Goal: Find specific page/section: Find specific page/section

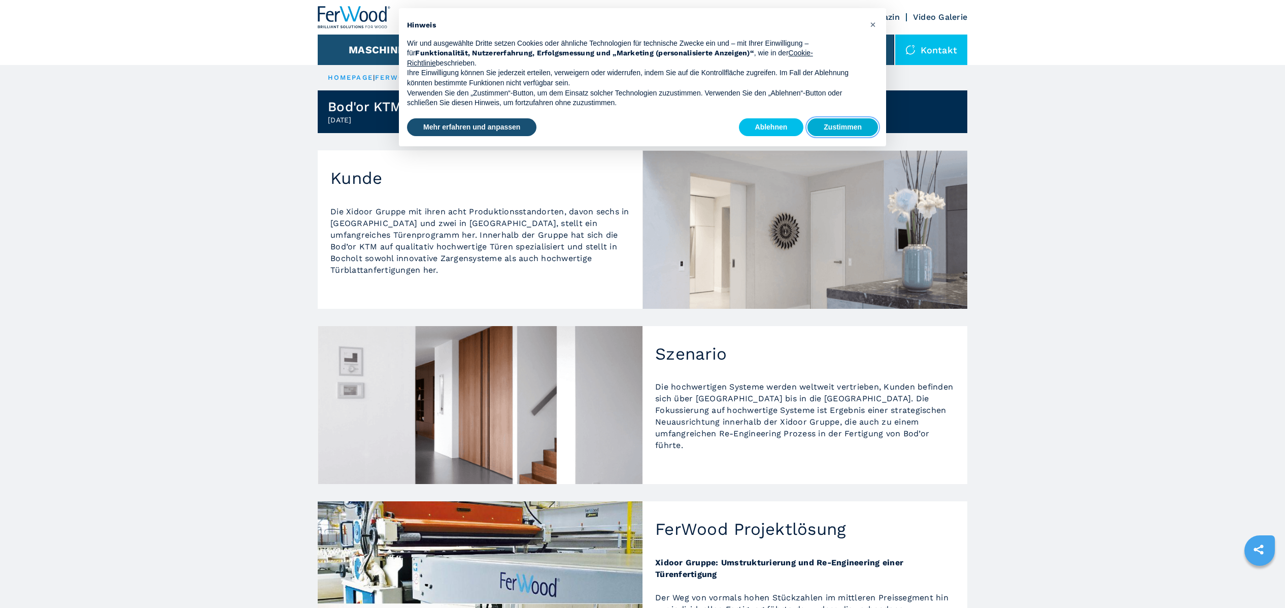
click at [849, 122] on button "Zustimmen" at bounding box center [843, 127] width 71 height 18
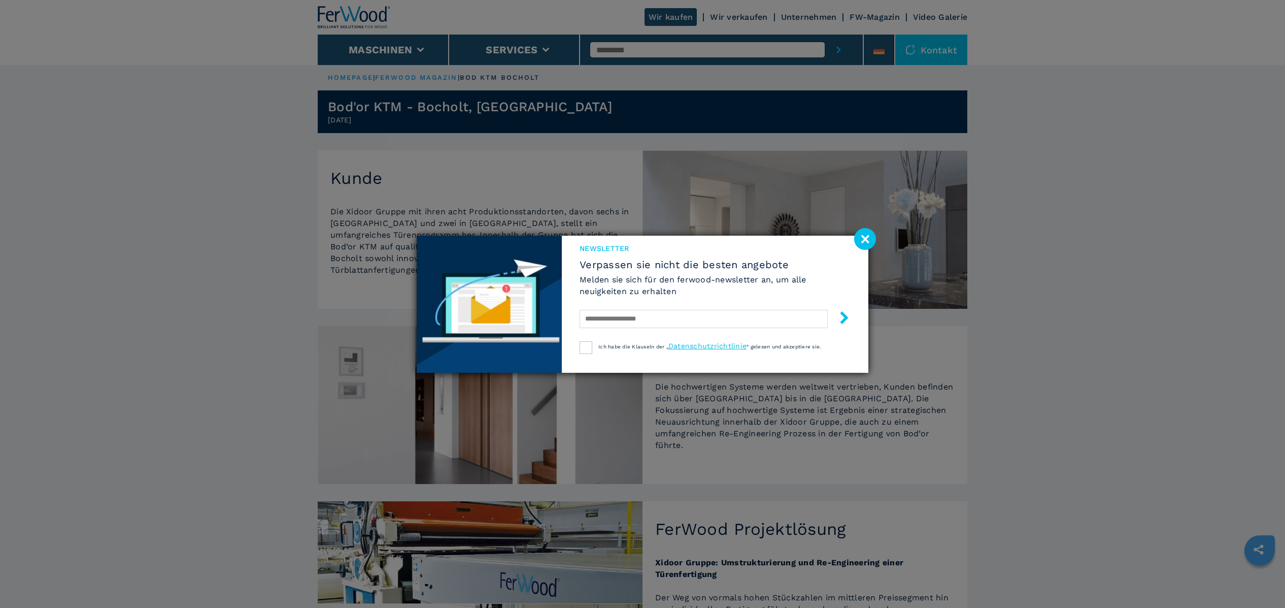
click at [863, 236] on image at bounding box center [865, 239] width 22 height 22
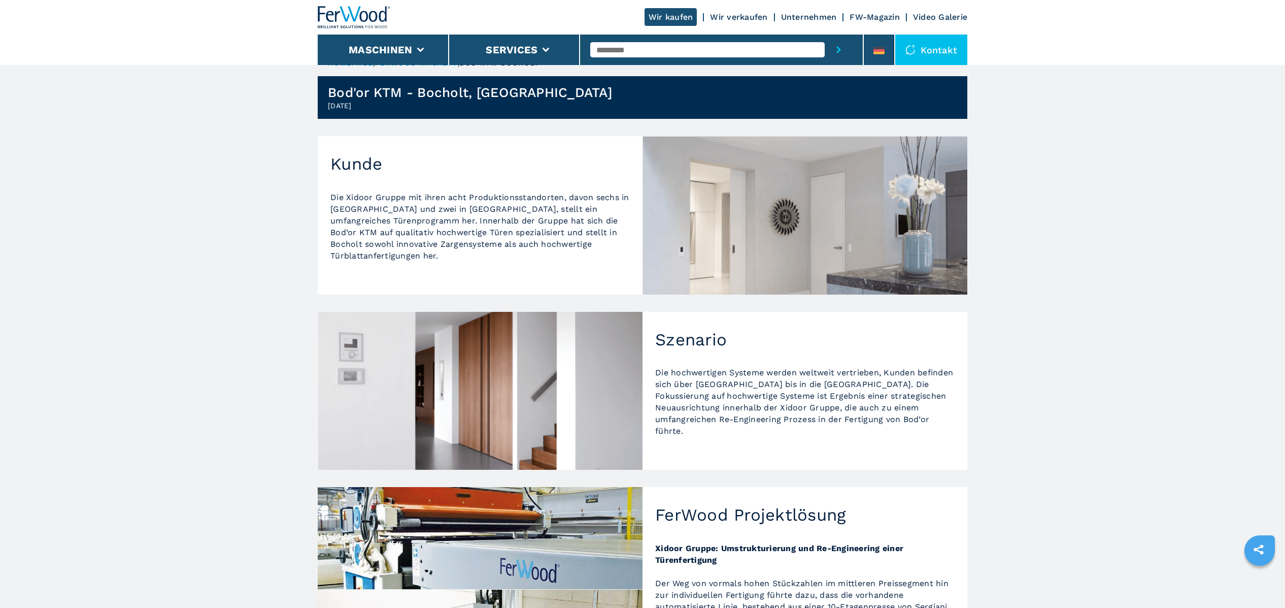
scroll to position [12, 0]
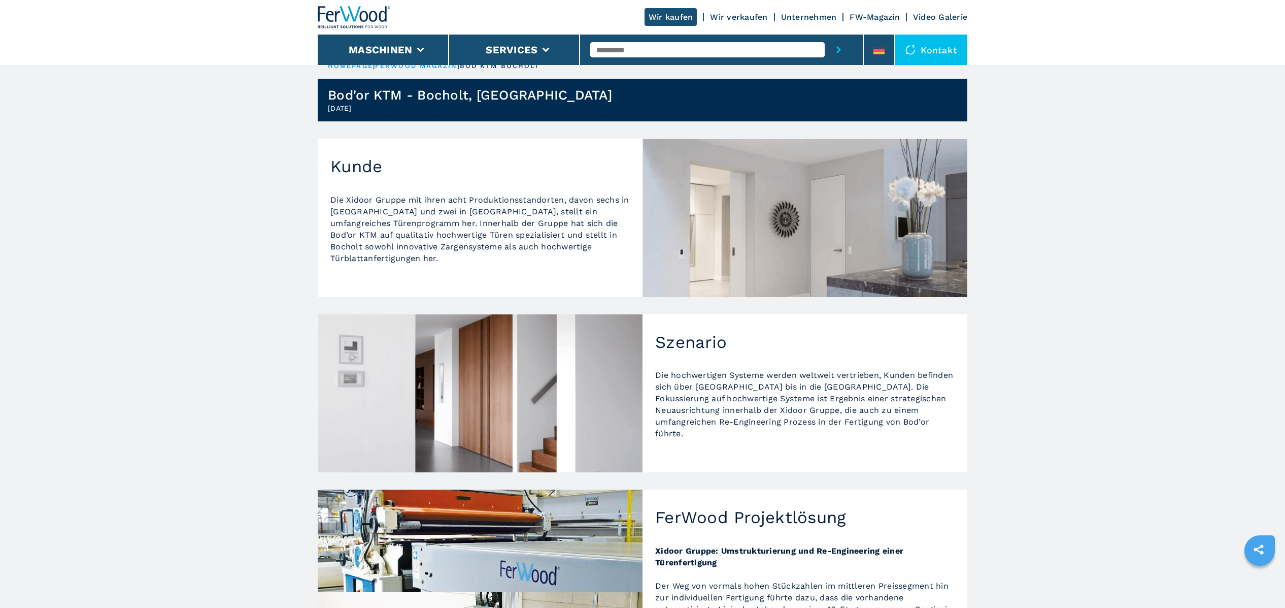
click at [865, 238] on img at bounding box center [805, 218] width 325 height 158
click at [742, 17] on link "Wir verkaufen" at bounding box center [738, 17] width 57 height 10
click at [685, 14] on link "Wir kaufen" at bounding box center [671, 17] width 53 height 18
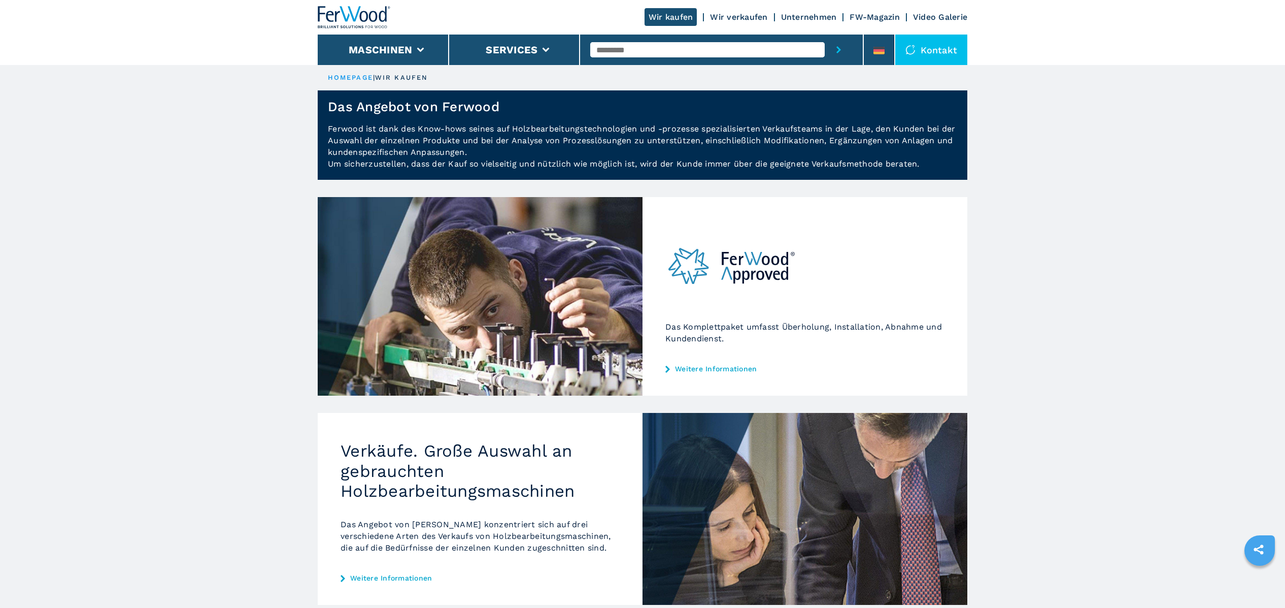
click at [735, 17] on link "Wir verkaufen" at bounding box center [738, 17] width 57 height 10
click at [728, 16] on link "Wir verkaufen" at bounding box center [738, 17] width 57 height 10
click at [688, 14] on link "Wir kaufen" at bounding box center [671, 17] width 53 height 18
